Goal: Information Seeking & Learning: Learn about a topic

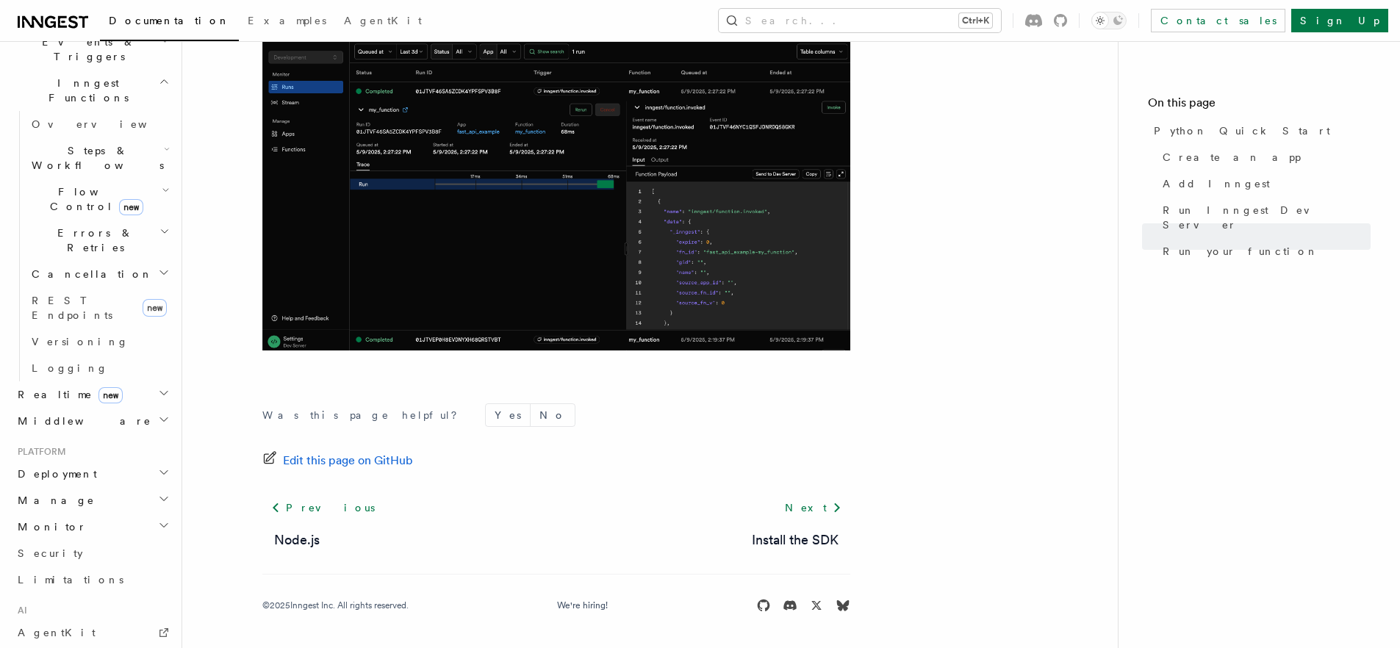
scroll to position [441, 0]
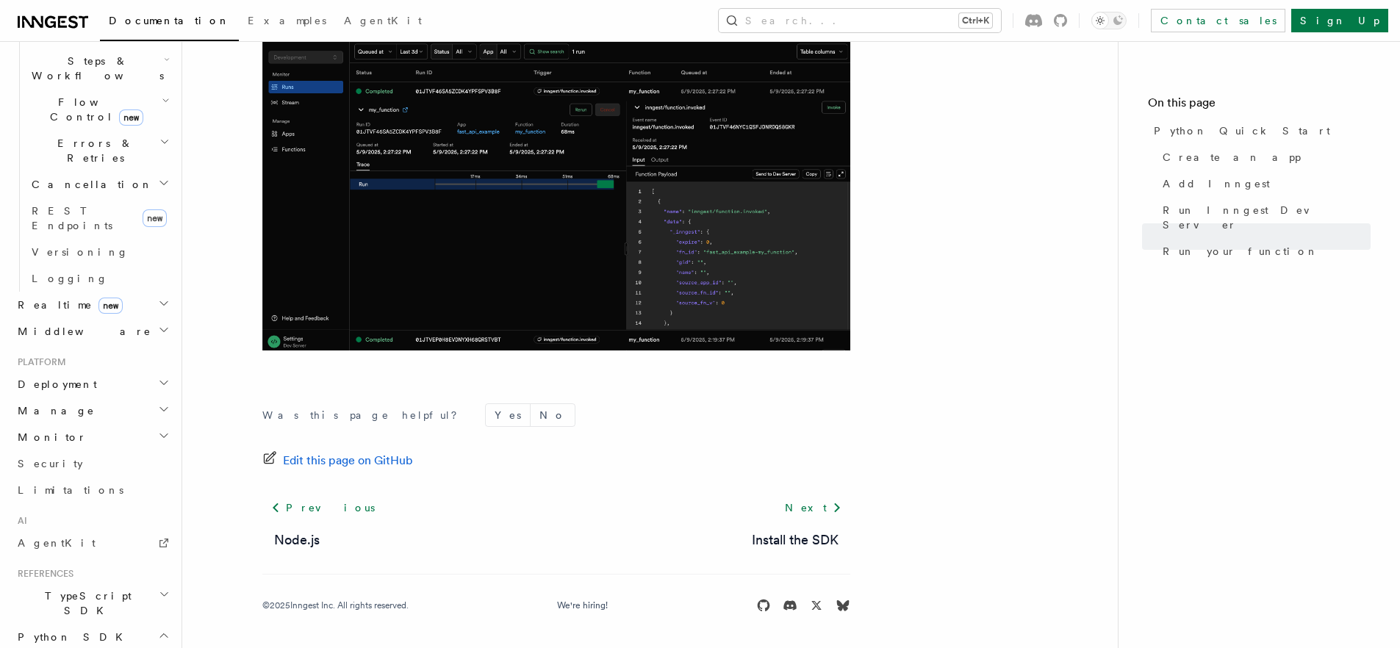
scroll to position [529, 0]
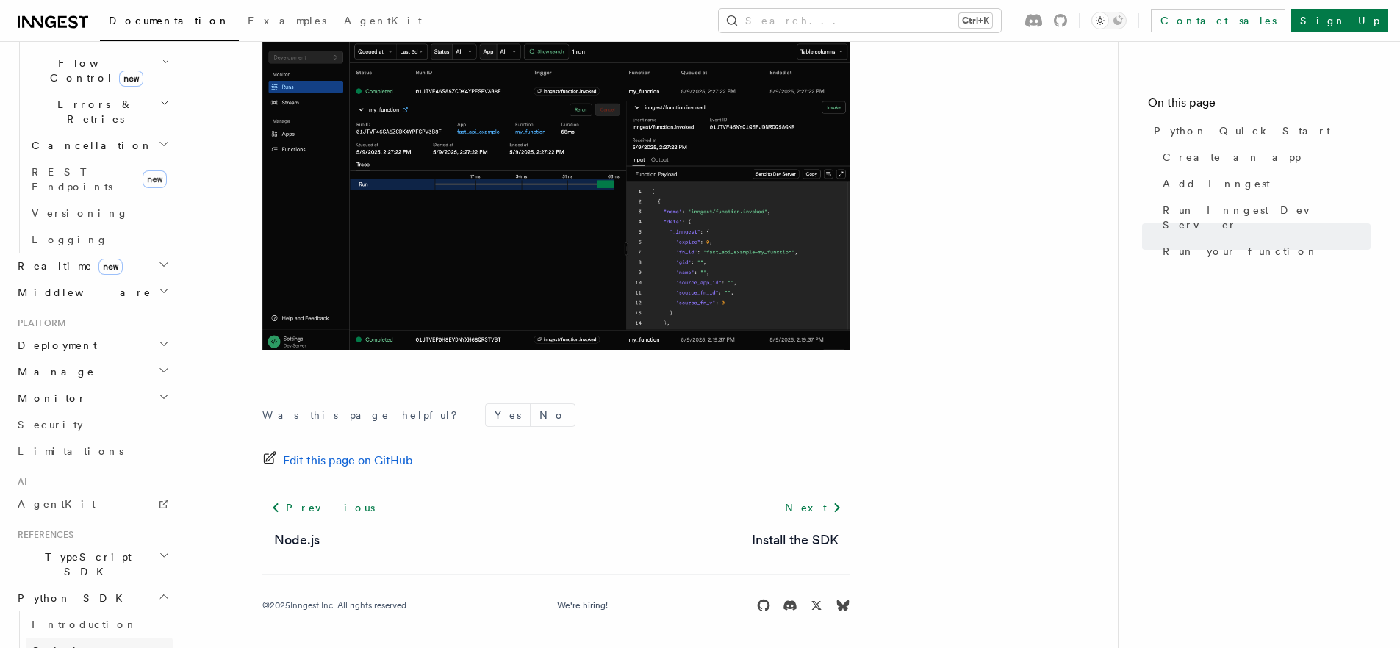
click at [66, 645] on span "Quick start" at bounding box center [81, 651] width 99 height 12
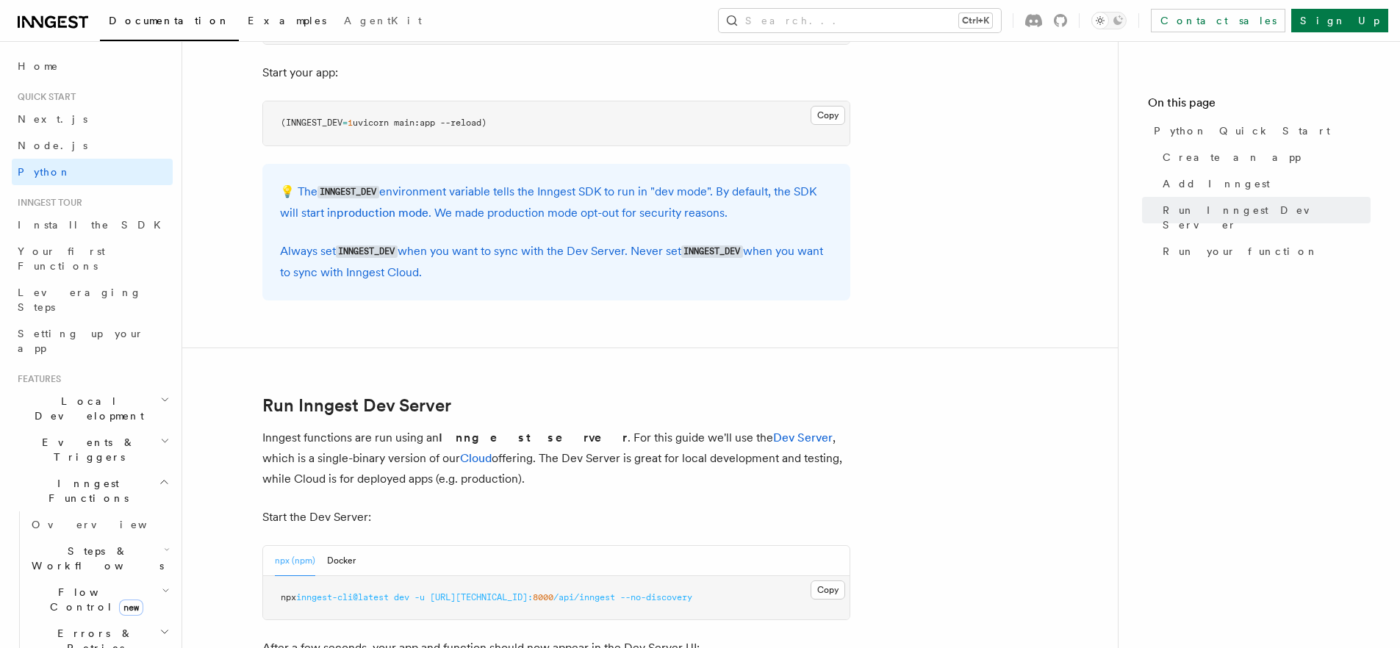
scroll to position [1411, 0]
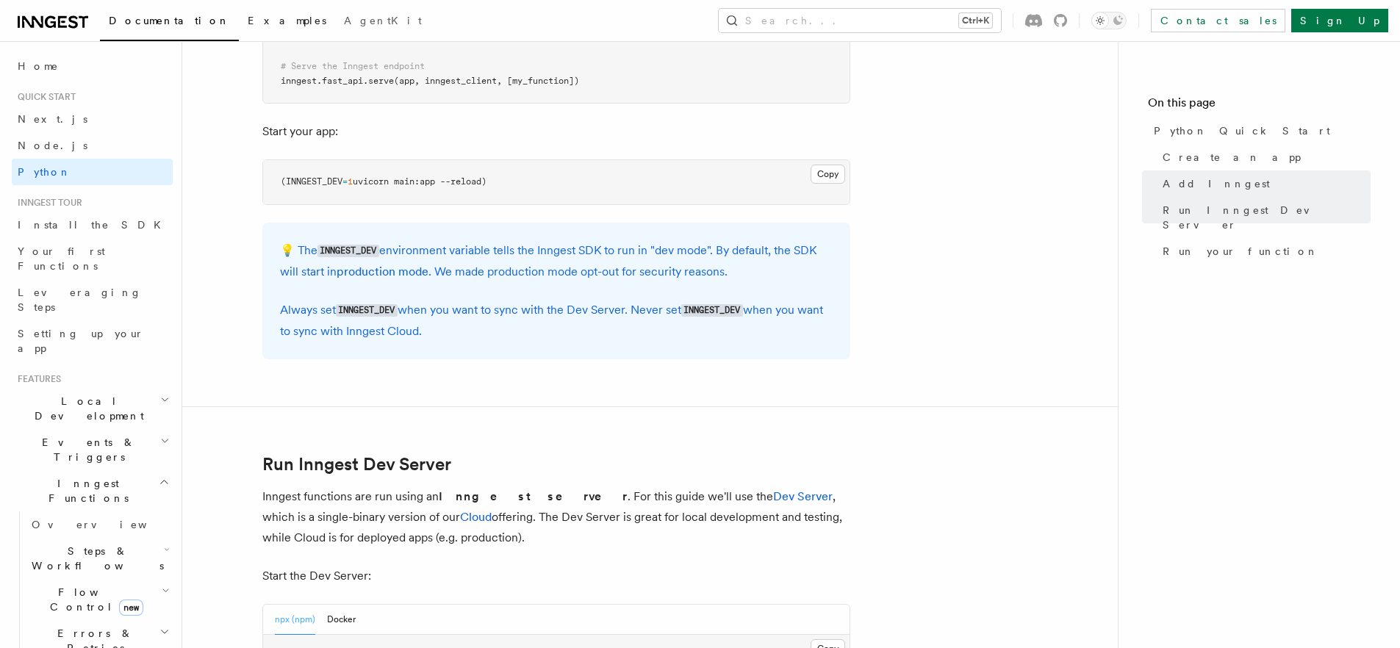
click at [248, 20] on span "Examples" at bounding box center [287, 21] width 79 height 12
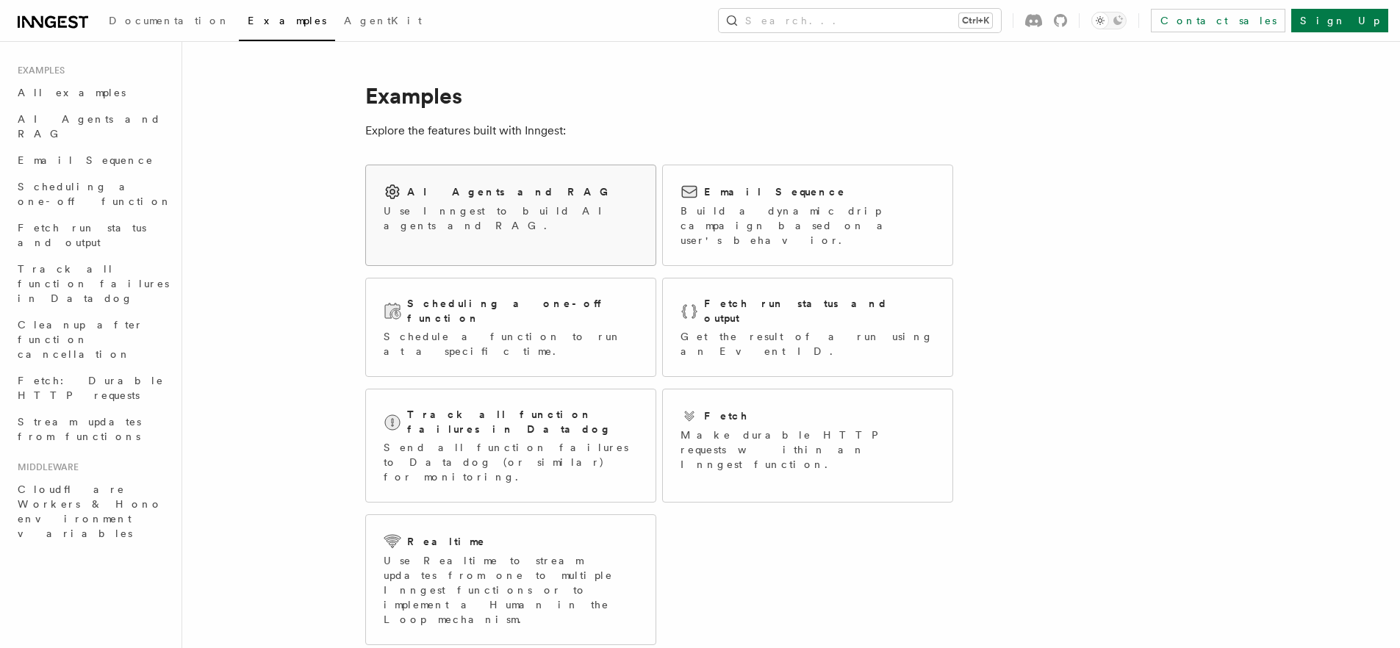
click at [504, 229] on div "AI Agents and RAG Use Inngest to build AI agents and RAG." at bounding box center [511, 207] width 290 height 85
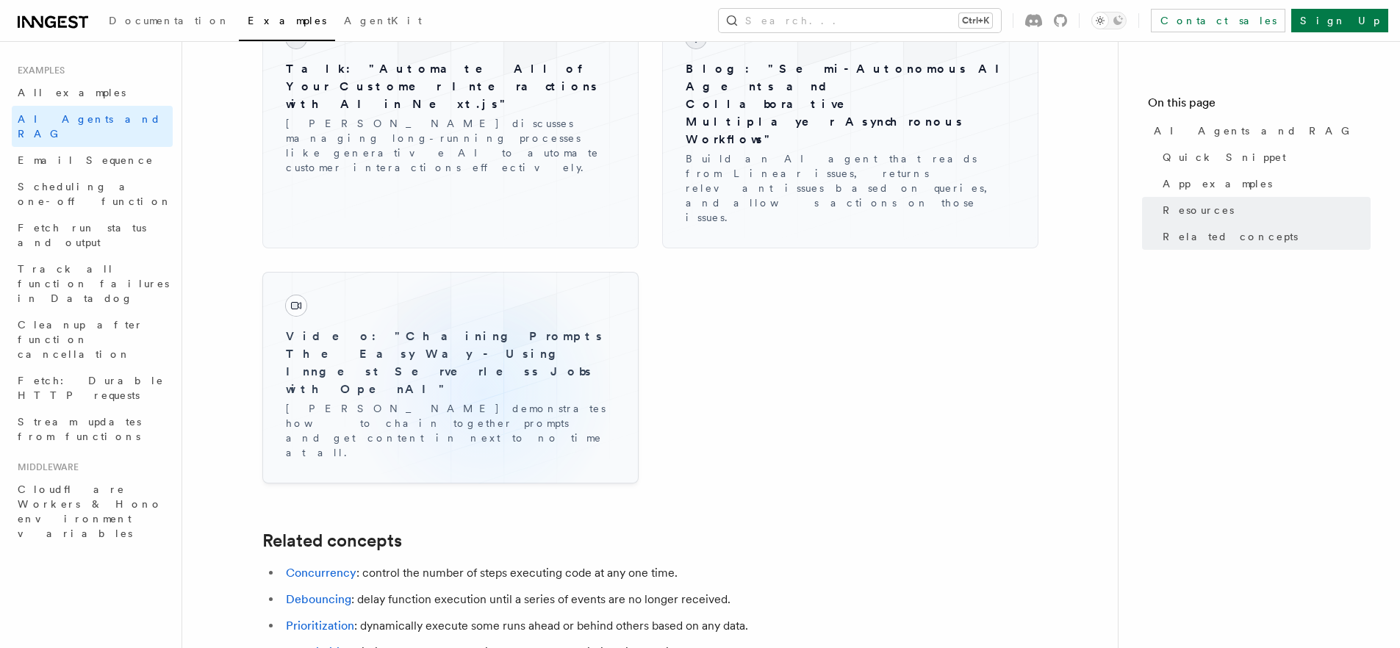
scroll to position [2470, 0]
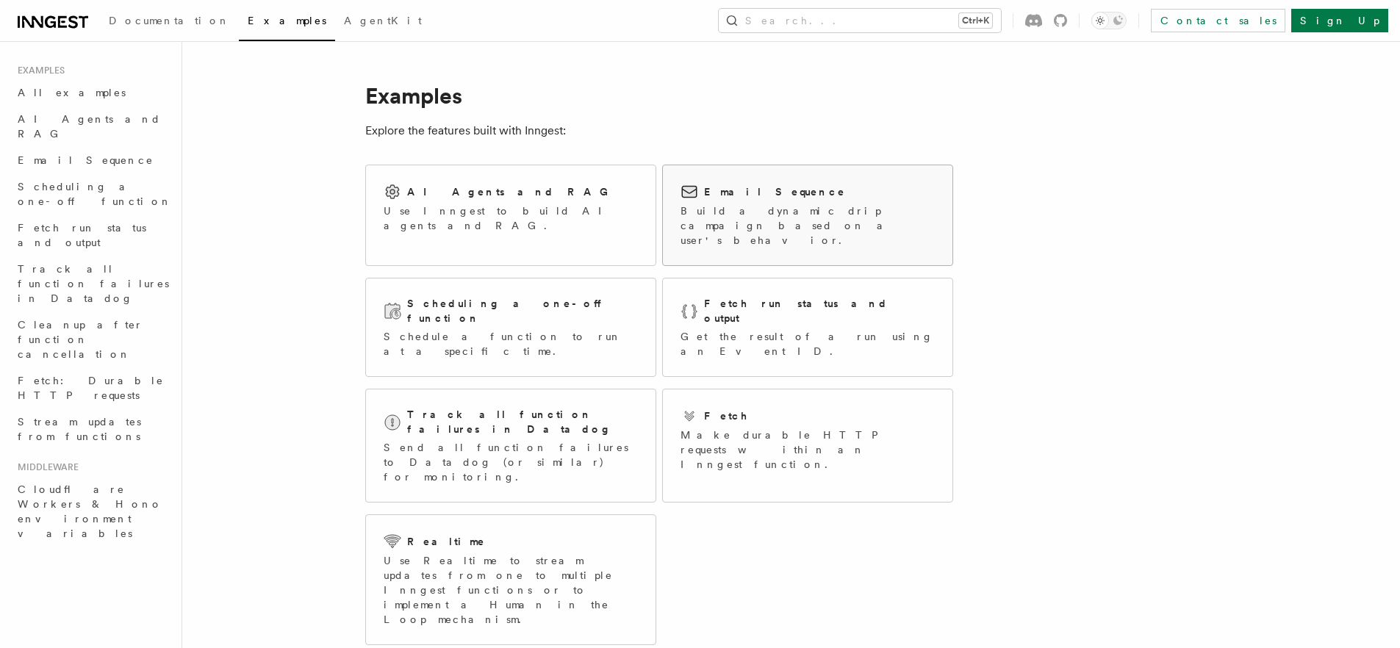
click at [844, 223] on p "Build a dynamic drip campaign based on a user's behavior." at bounding box center [808, 226] width 254 height 44
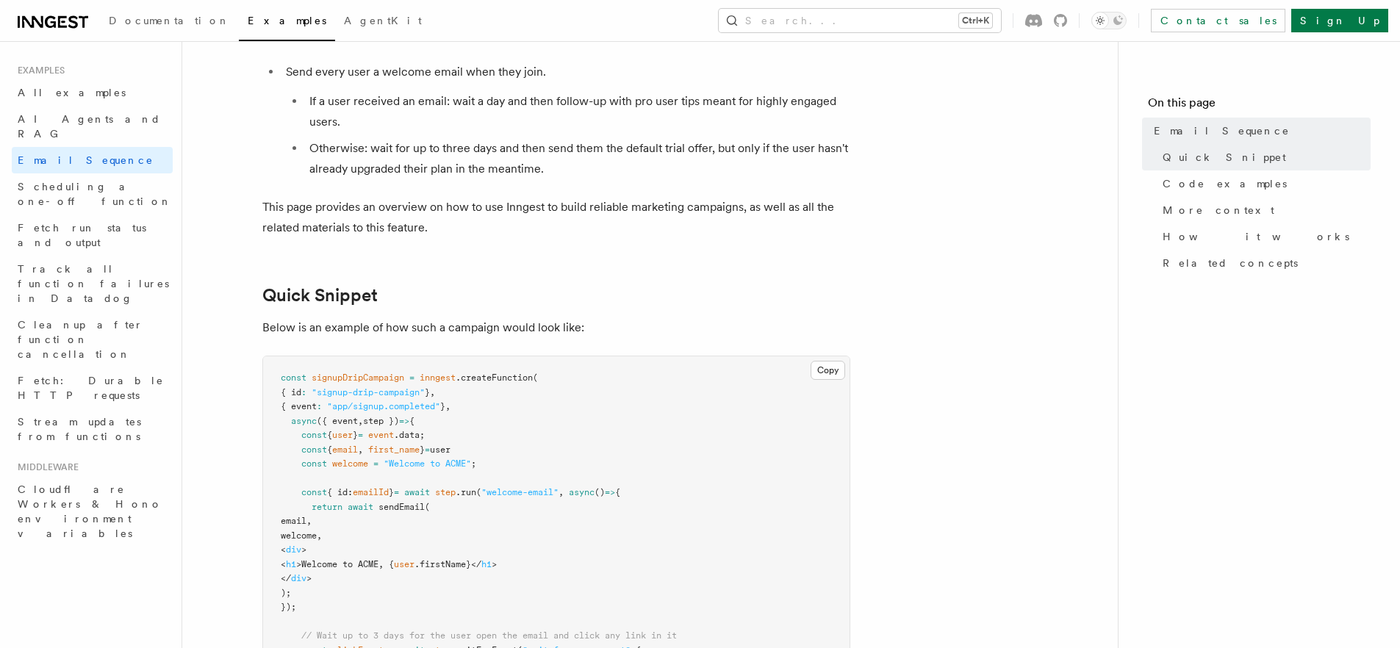
scroll to position [353, 0]
